Goal: Check status

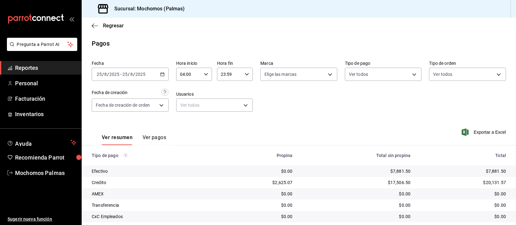
scroll to position [64, 0]
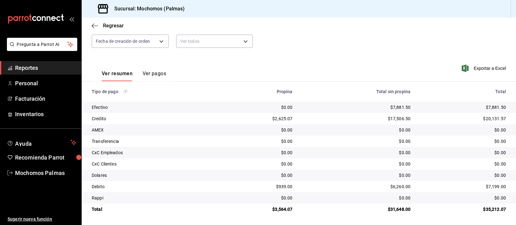
click at [326, 175] on div "$0.00" at bounding box center [357, 175] width 108 height 6
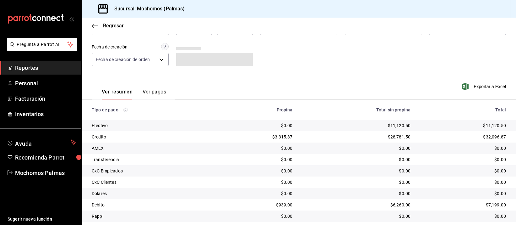
scroll to position [64, 0]
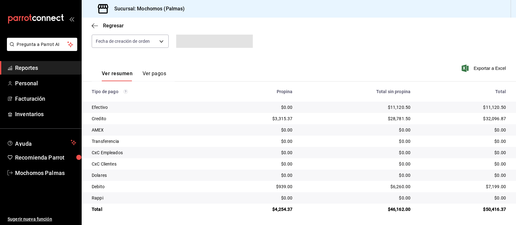
click at [347, 122] on td "$28,781.50" at bounding box center [357, 118] width 118 height 11
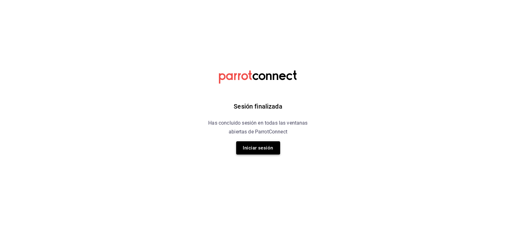
click at [269, 149] on button "Iniciar sesión" at bounding box center [258, 147] width 44 height 13
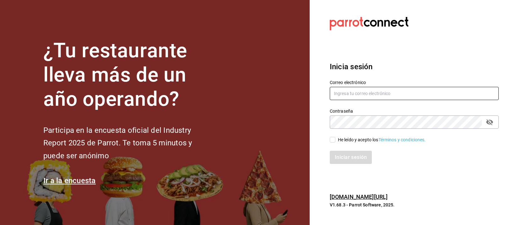
type input "[EMAIL_ADDRESS][DOMAIN_NAME]"
click at [333, 140] on input "He leído y acepto los Términos y condiciones." at bounding box center [333, 140] width 6 height 6
checkbox input "true"
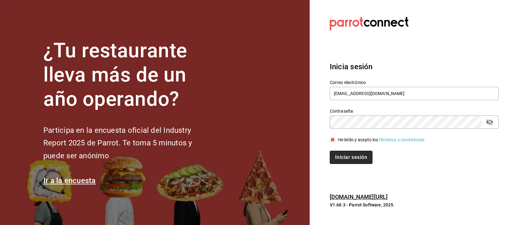
click at [337, 161] on button "Iniciar sesión" at bounding box center [351, 156] width 43 height 13
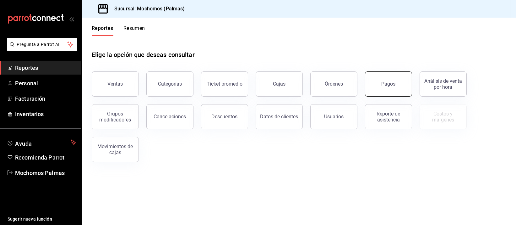
click at [385, 84] on div "Pagos" at bounding box center [389, 84] width 14 height 6
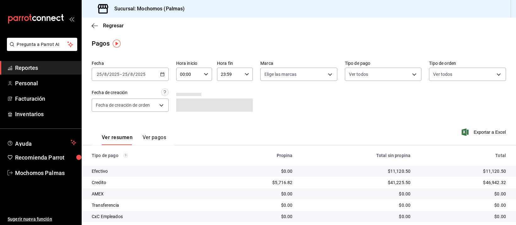
click at [160, 72] on icon "button" at bounding box center [162, 74] width 4 height 4
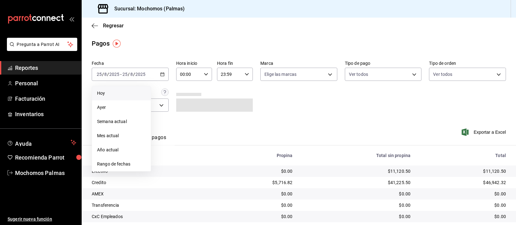
click at [102, 93] on span "Hoy" at bounding box center [121, 93] width 49 height 7
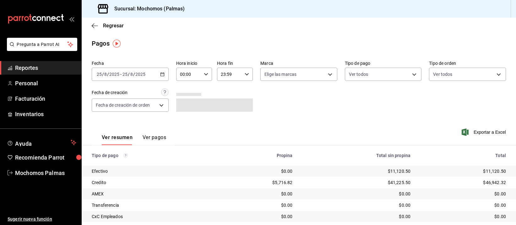
click at [204, 74] on \(Stroke\) "button" at bounding box center [206, 74] width 4 height 2
click at [182, 111] on span "04" at bounding box center [184, 111] width 8 height 5
type input "04:00"
click at [292, 110] on div at bounding box center [258, 112] width 516 height 225
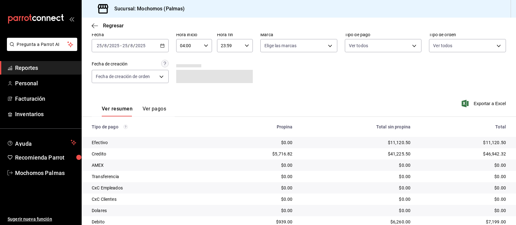
scroll to position [64, 0]
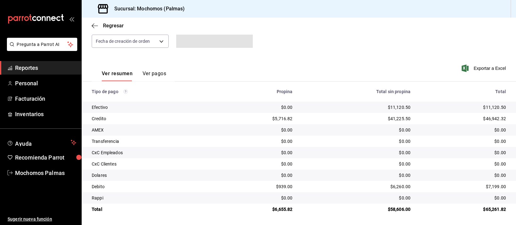
click at [292, 110] on td "$0.00" at bounding box center [257, 106] width 80 height 11
click at [331, 122] on div "$41,225.50" at bounding box center [357, 118] width 108 height 6
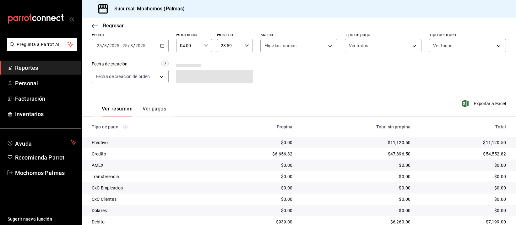
scroll to position [64, 0]
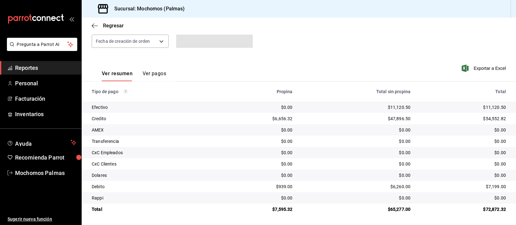
click at [328, 115] on td "$47,896.50" at bounding box center [357, 118] width 118 height 11
click at [328, 108] on div "$11,120.50" at bounding box center [357, 107] width 108 height 6
click at [327, 106] on div "$11,120.50" at bounding box center [357, 107] width 108 height 6
click at [335, 125] on td "$0.00" at bounding box center [357, 129] width 118 height 11
